Goal: Task Accomplishment & Management: Use online tool/utility

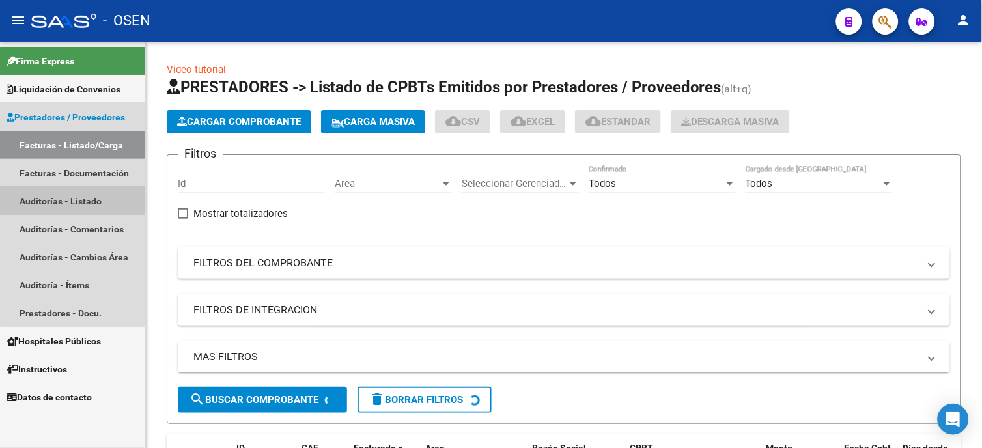
click at [107, 194] on link "Auditorías - Listado" at bounding box center [72, 201] width 145 height 28
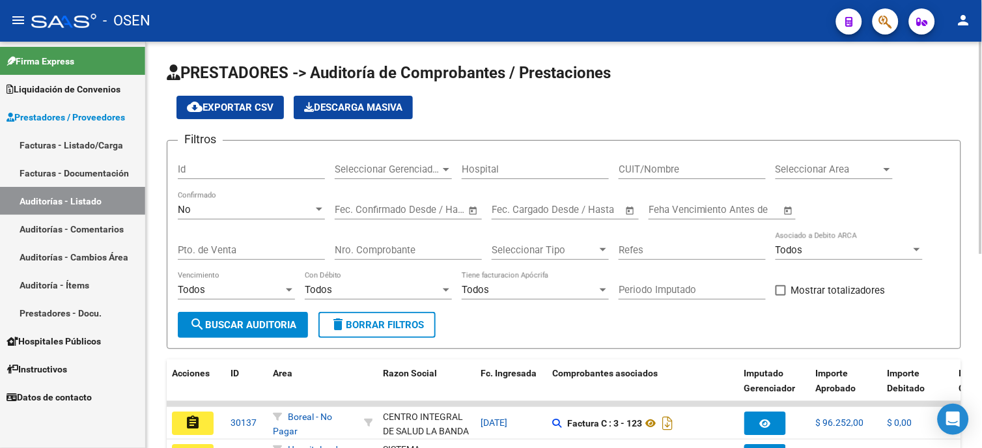
click at [281, 219] on div "No Confirmado" at bounding box center [251, 205] width 147 height 28
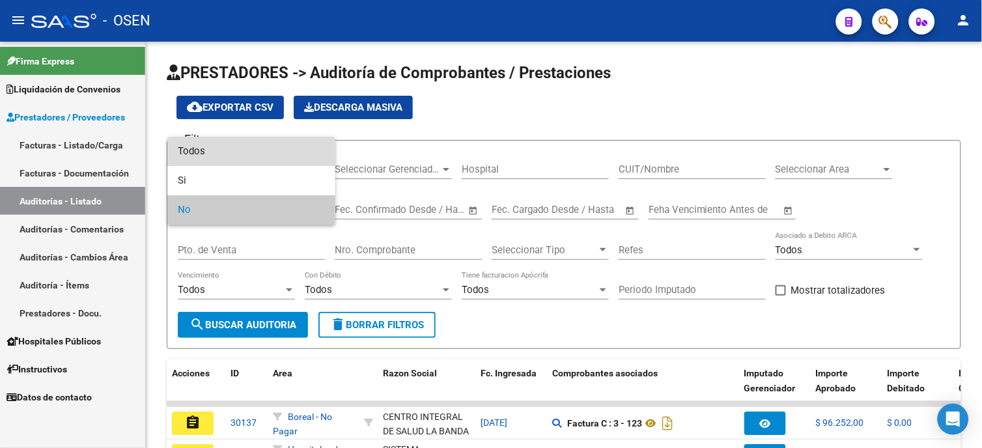
click at [262, 155] on span "Todos" at bounding box center [251, 151] width 147 height 29
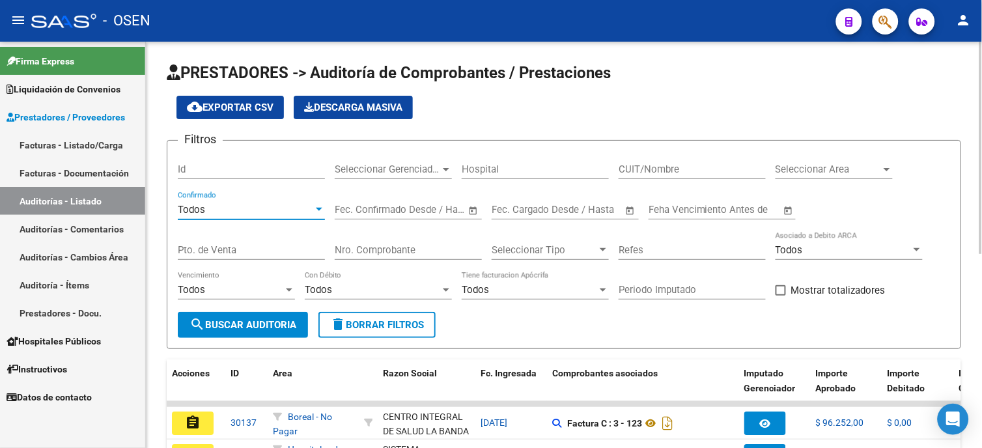
click at [388, 251] on input "Nro. Comprobante" at bounding box center [408, 250] width 147 height 12
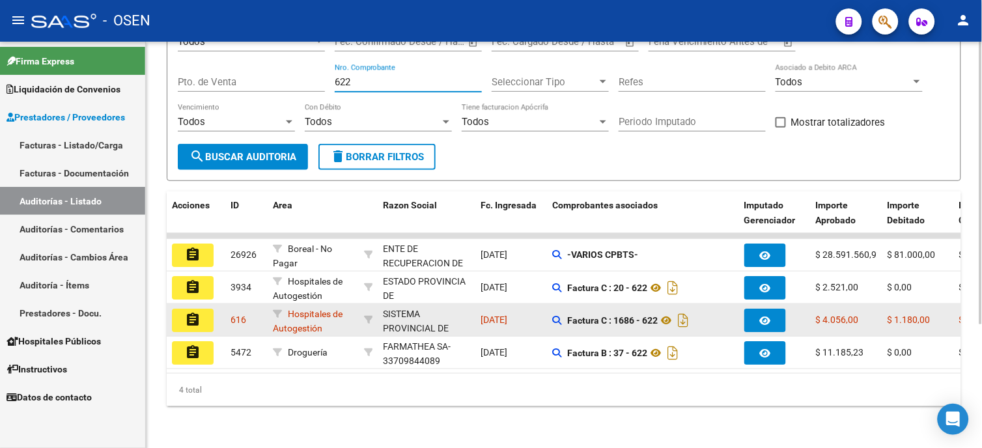
scroll to position [178, 0]
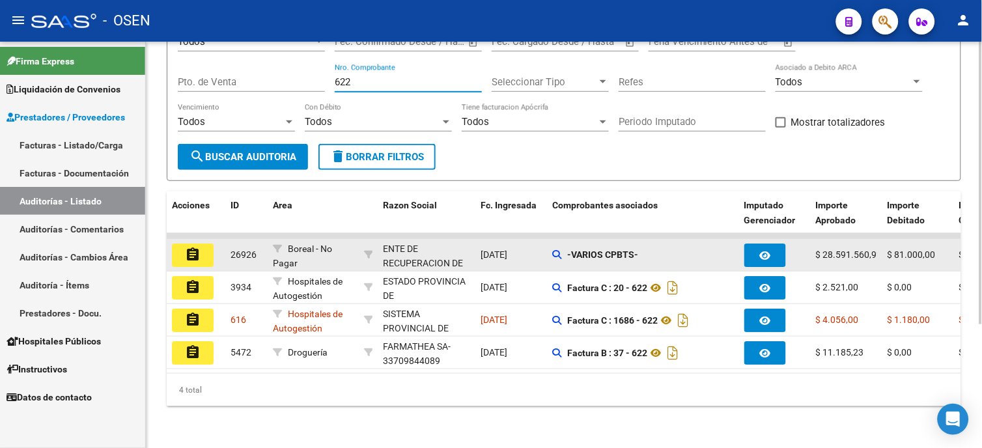
type input "622"
click at [198, 247] on mat-icon "assignment" at bounding box center [193, 255] width 16 height 16
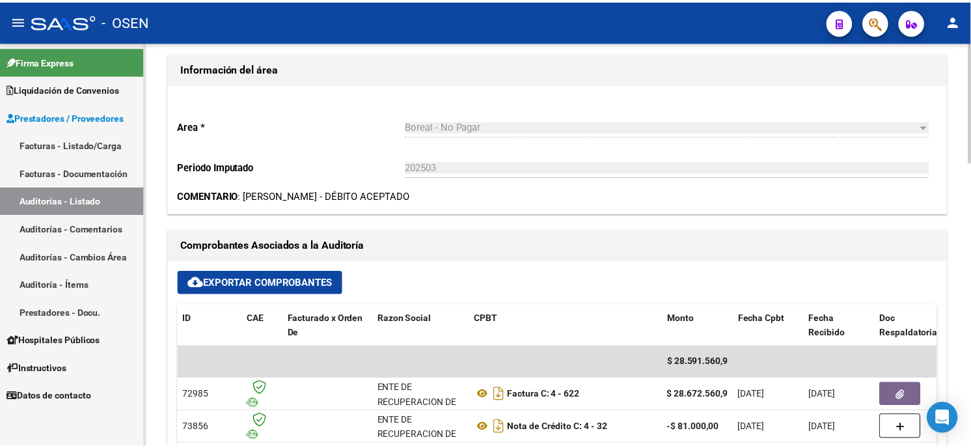
scroll to position [433, 0]
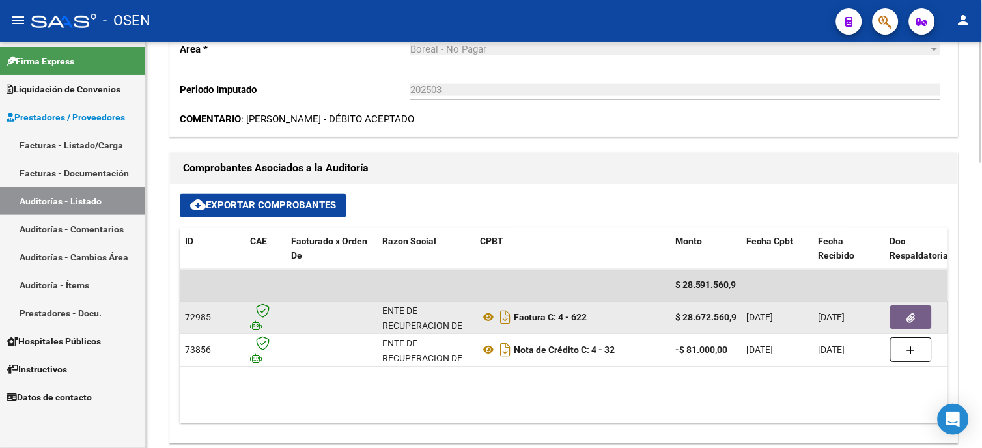
click at [914, 316] on icon "button" at bounding box center [911, 319] width 8 height 10
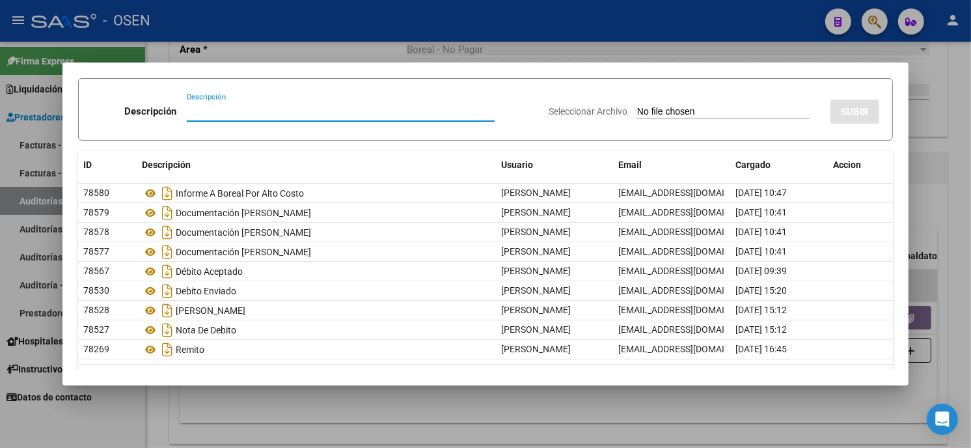
scroll to position [74, 0]
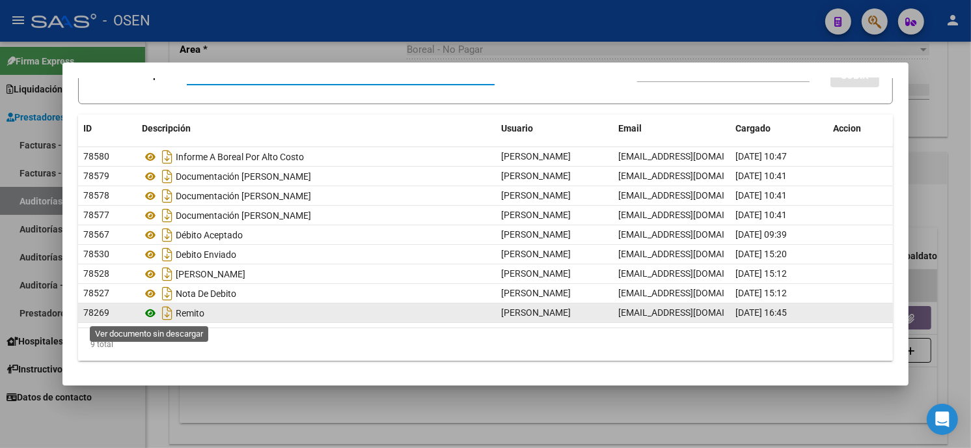
click at [152, 310] on icon at bounding box center [150, 313] width 17 height 16
